Goal: Transaction & Acquisition: Purchase product/service

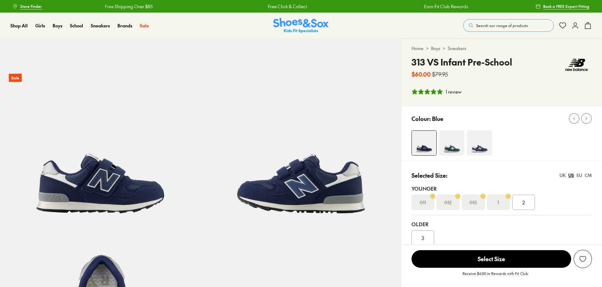
select select "*"
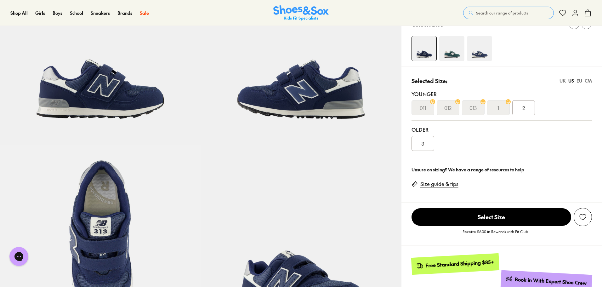
click at [584, 78] on div "CM" at bounding box center [587, 80] width 7 height 7
click at [527, 110] on div "21" at bounding box center [523, 107] width 23 height 15
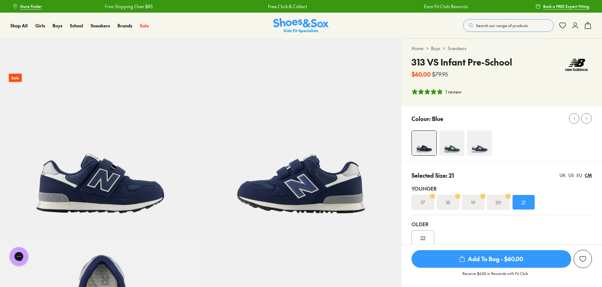
click at [464, 259] on use "submit" at bounding box center [462, 258] width 5 height 5
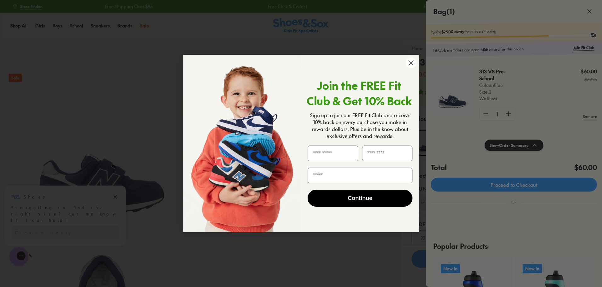
click at [412, 65] on circle "Close dialog" at bounding box center [411, 63] width 10 height 10
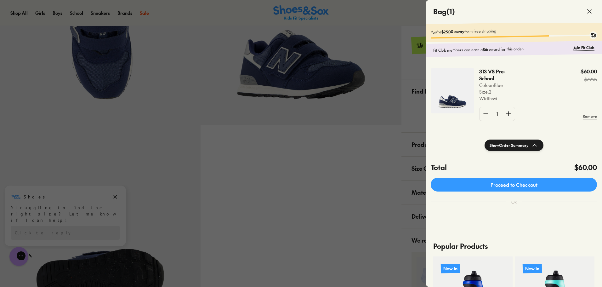
scroll to position [189, 0]
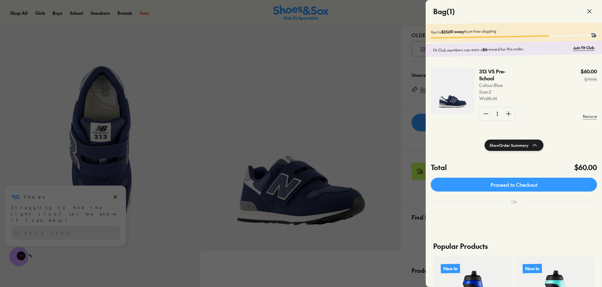
click at [344, 102] on div at bounding box center [301, 143] width 602 height 287
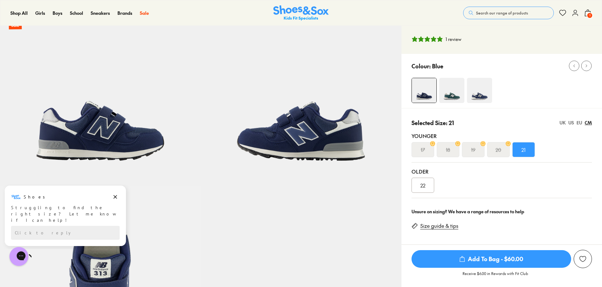
scroll to position [0, 0]
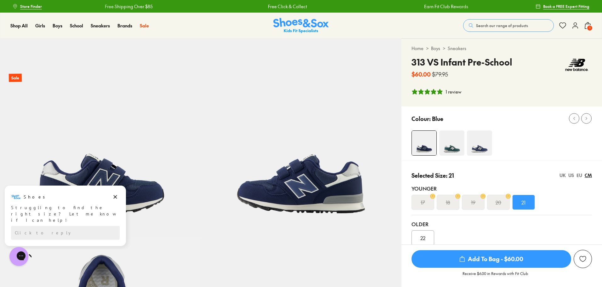
click at [454, 48] on link "Sneakers" at bounding box center [456, 48] width 19 height 7
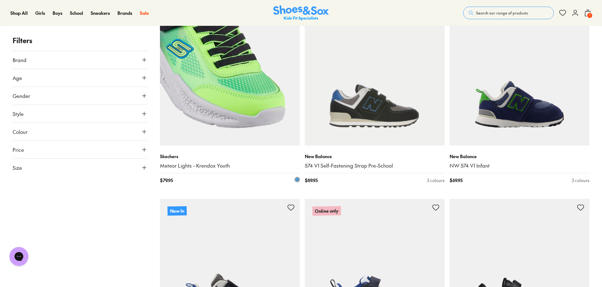
scroll to position [126, 0]
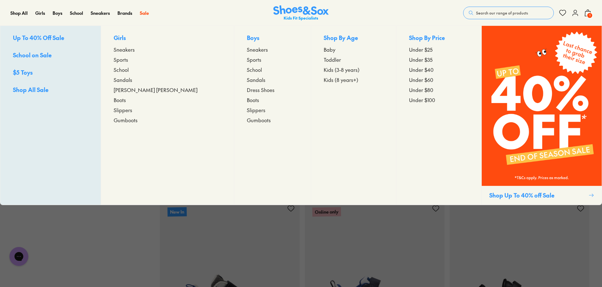
click at [247, 51] on span "Sneakers" at bounding box center [257, 50] width 21 height 8
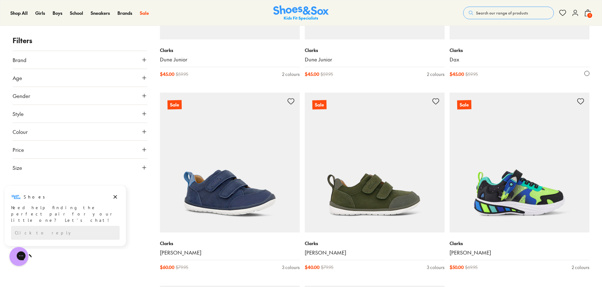
scroll to position [1825, 0]
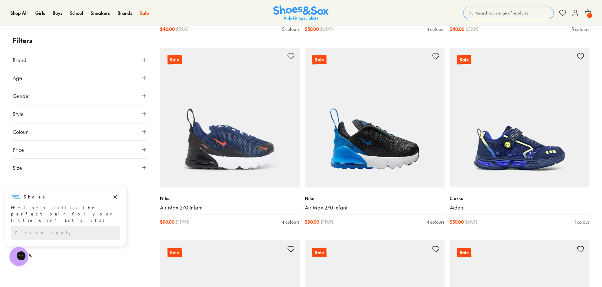
scroll to position [3745, 0]
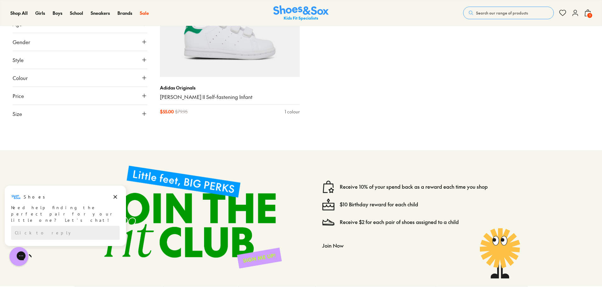
scroll to position [5444, 0]
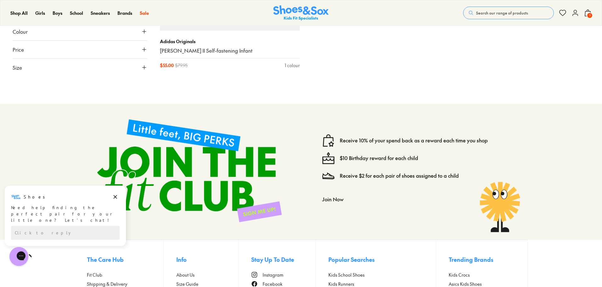
click at [589, 235] on div "Receive 10% of your spend back as a reward each time you shop $10 Birthday rewa…" at bounding box center [301, 172] width 602 height 136
